Goal: Information Seeking & Learning: Learn about a topic

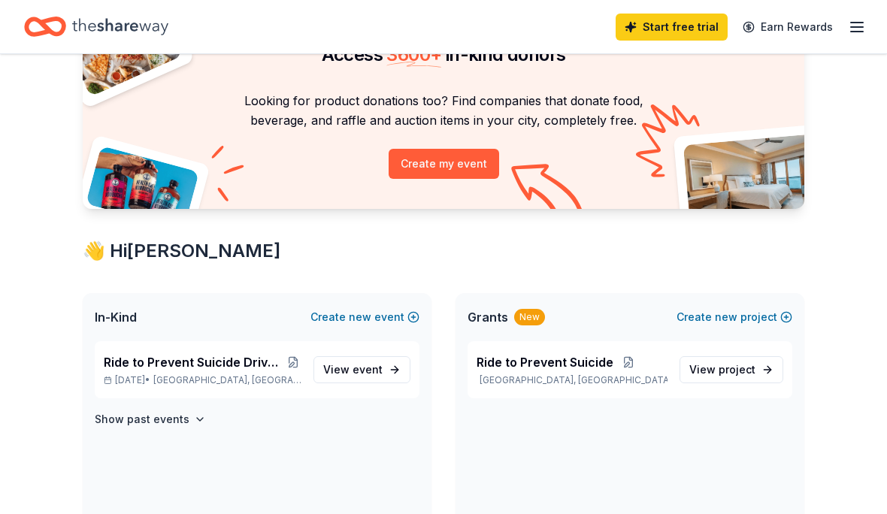
scroll to position [97, 0]
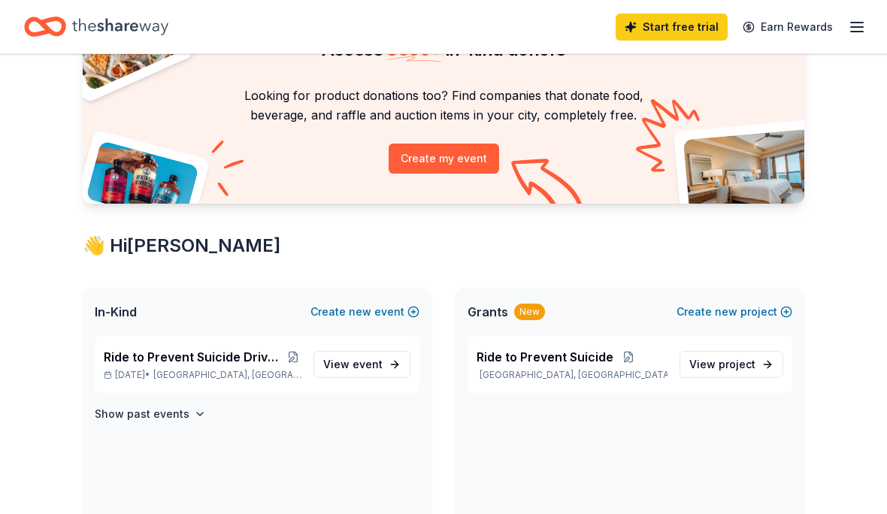
click at [546, 357] on span "Ride to Prevent Suicide" at bounding box center [545, 358] width 137 height 18
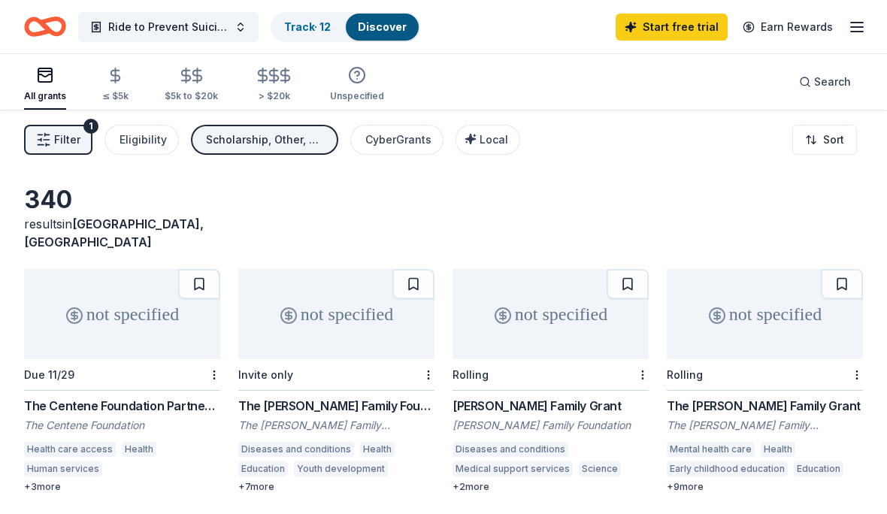
click at [292, 32] on link "Track · 12" at bounding box center [307, 26] width 47 height 13
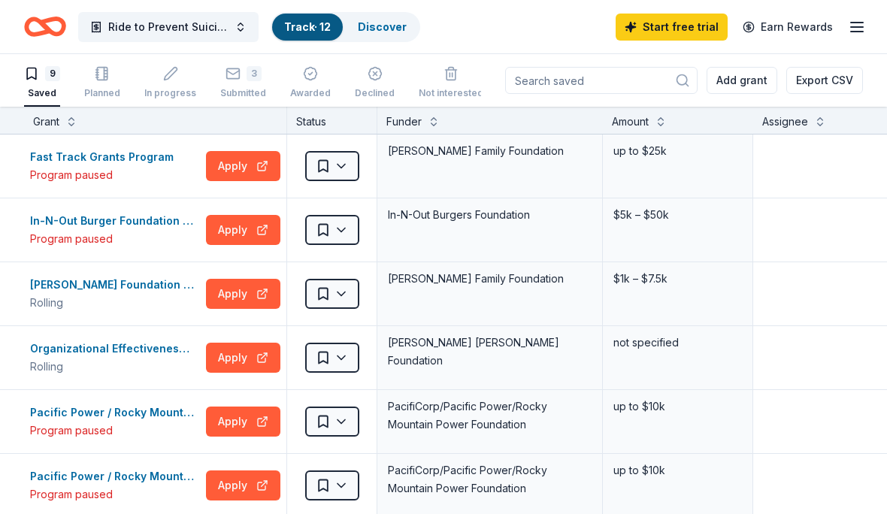
click at [148, 24] on span "Ride to Prevent Suicide" at bounding box center [168, 27] width 120 height 18
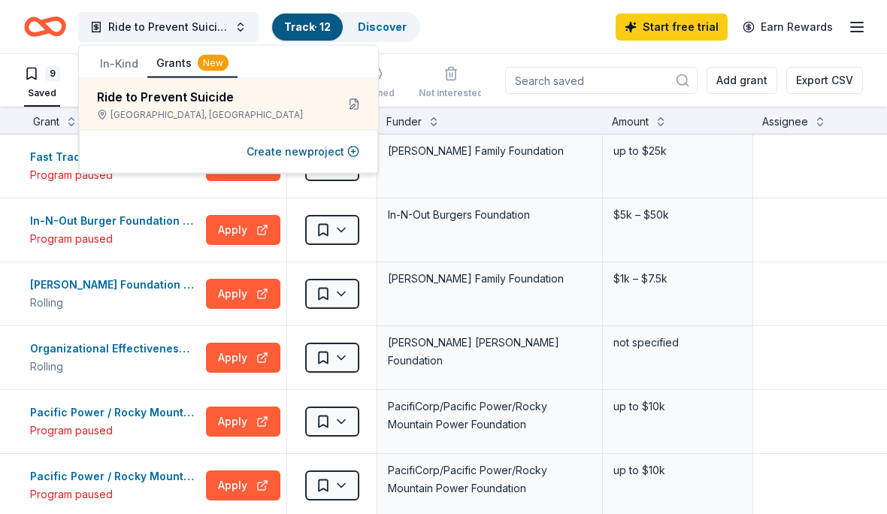
click at [101, 68] on button "In-Kind" at bounding box center [119, 63] width 56 height 27
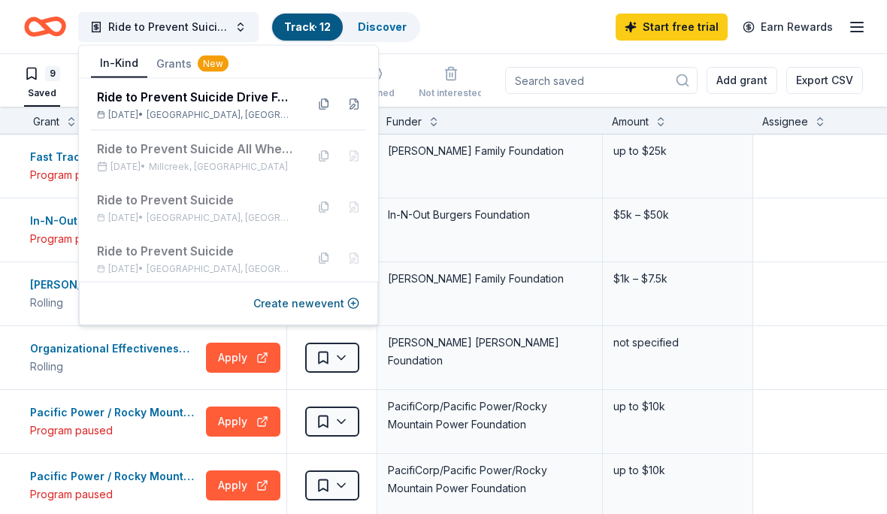
click at [189, 111] on span "North Salt Lake, UT" at bounding box center [220, 115] width 147 height 12
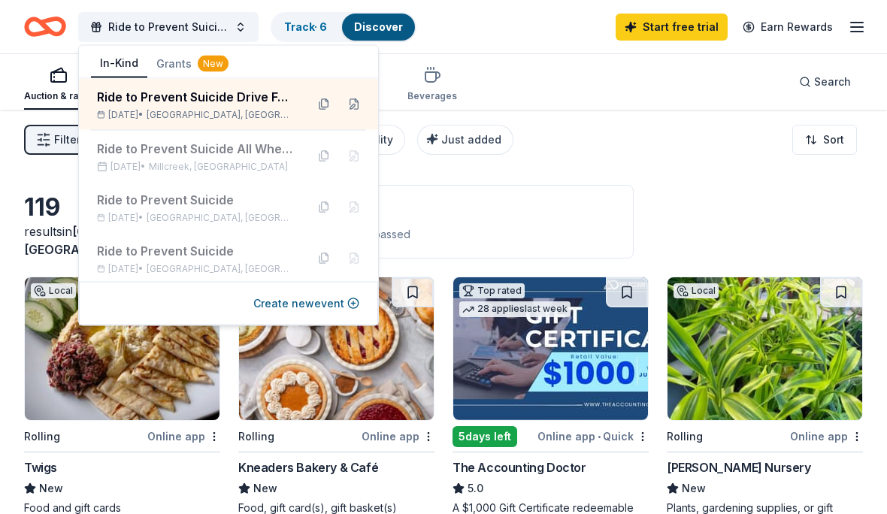
click at [696, 151] on div "Filter 2 Application methods Causes Eligibility Just added Sort" at bounding box center [443, 140] width 887 height 60
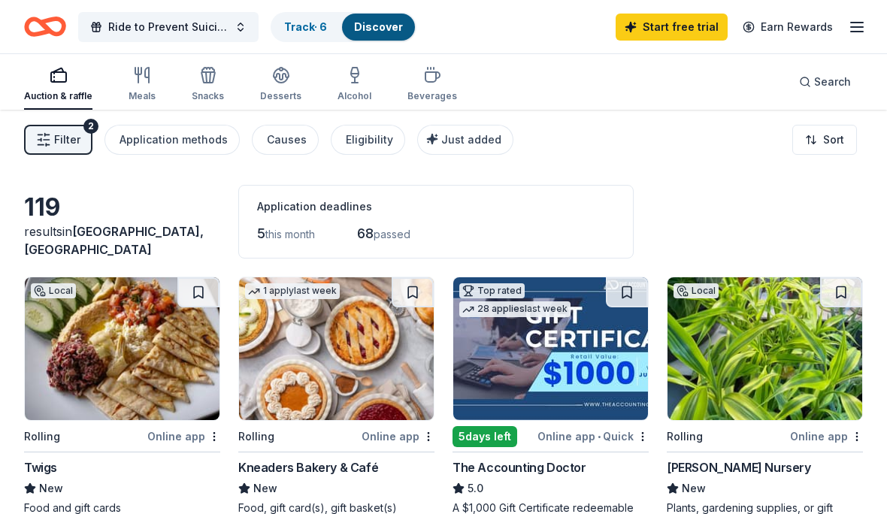
click at [297, 25] on link "Track · 6" at bounding box center [305, 26] width 43 height 13
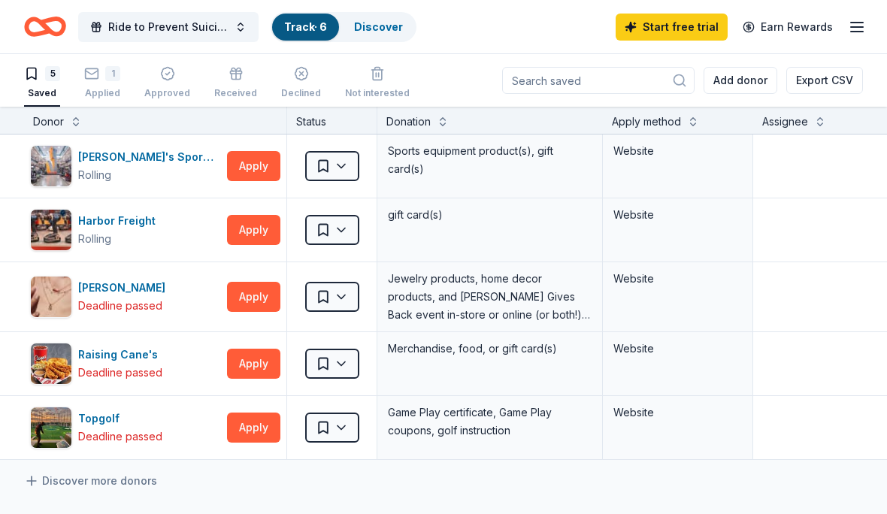
click at [108, 85] on div "1 Applied" at bounding box center [102, 82] width 36 height 33
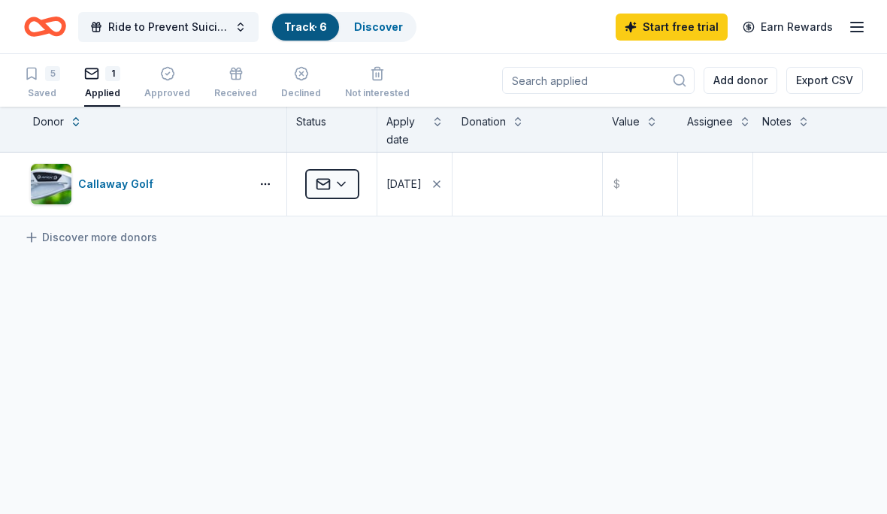
click at [95, 181] on div "Callaway Golf" at bounding box center [118, 184] width 81 height 18
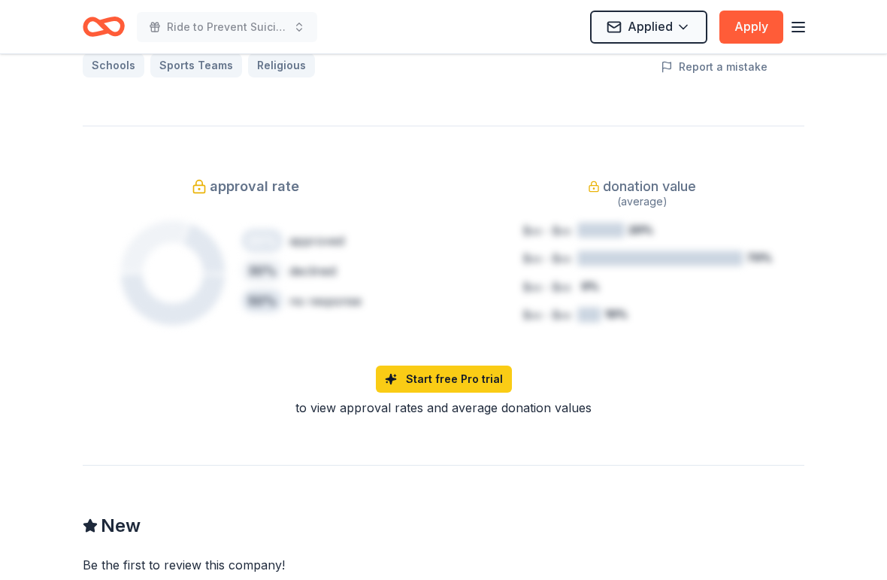
scroll to position [1109, 0]
